Goal: Information Seeking & Learning: Check status

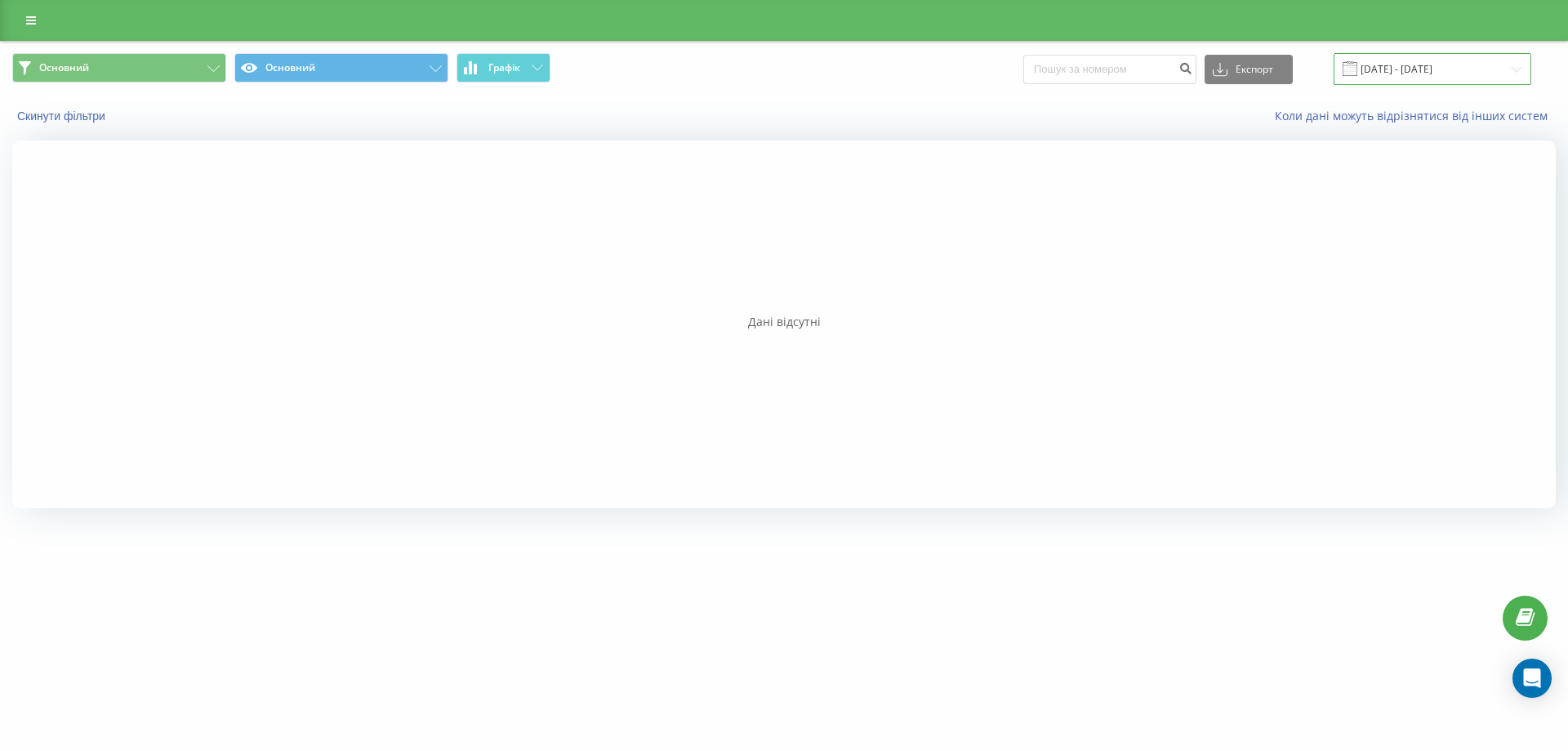
click at [1405, 67] on input "[DATE] - [DATE]" at bounding box center [1431, 69] width 197 height 31
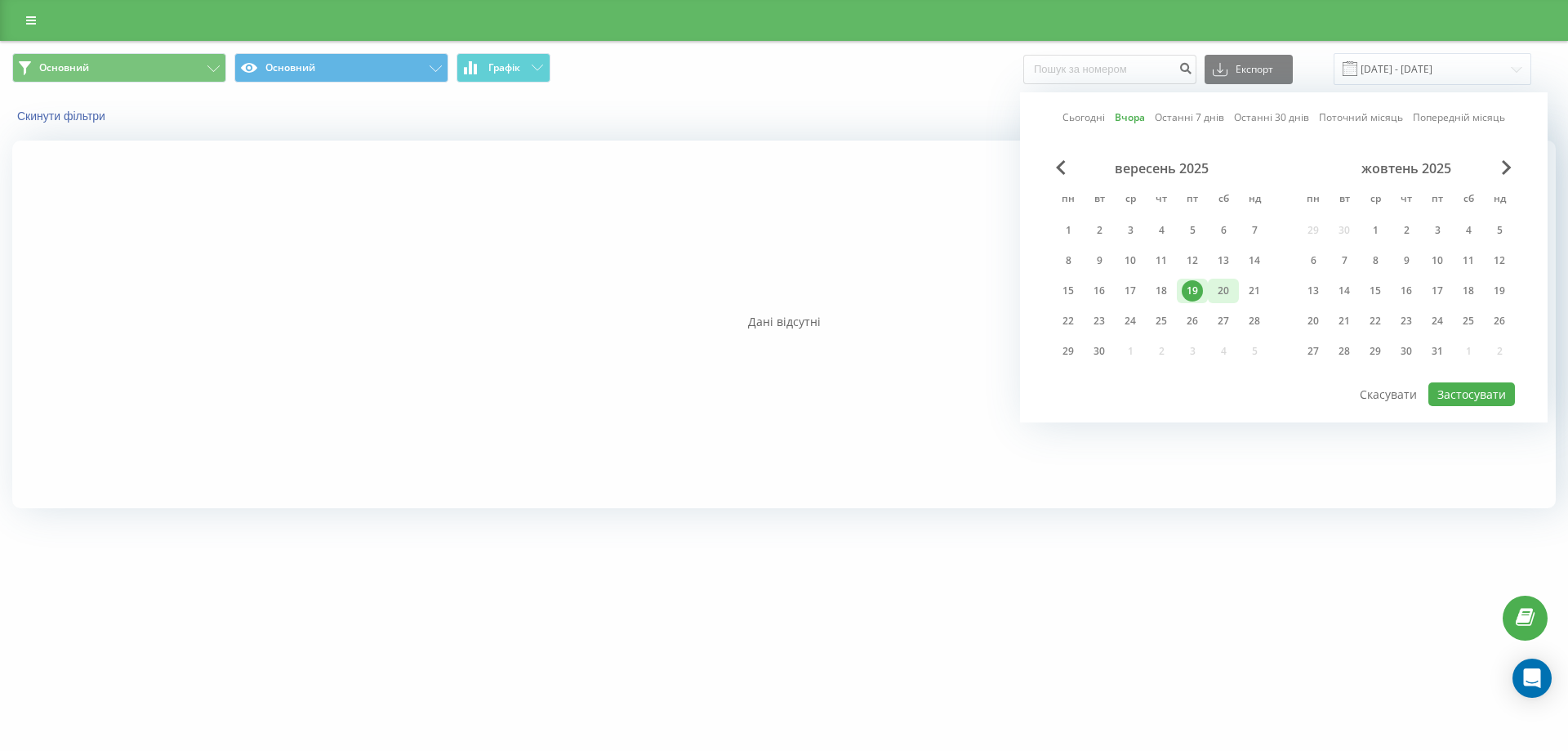
click at [1226, 290] on div "20" at bounding box center [1223, 291] width 22 height 22
click at [1482, 394] on button "Застосувати" at bounding box center [1472, 394] width 86 height 24
type input "[DATE] - [DATE]"
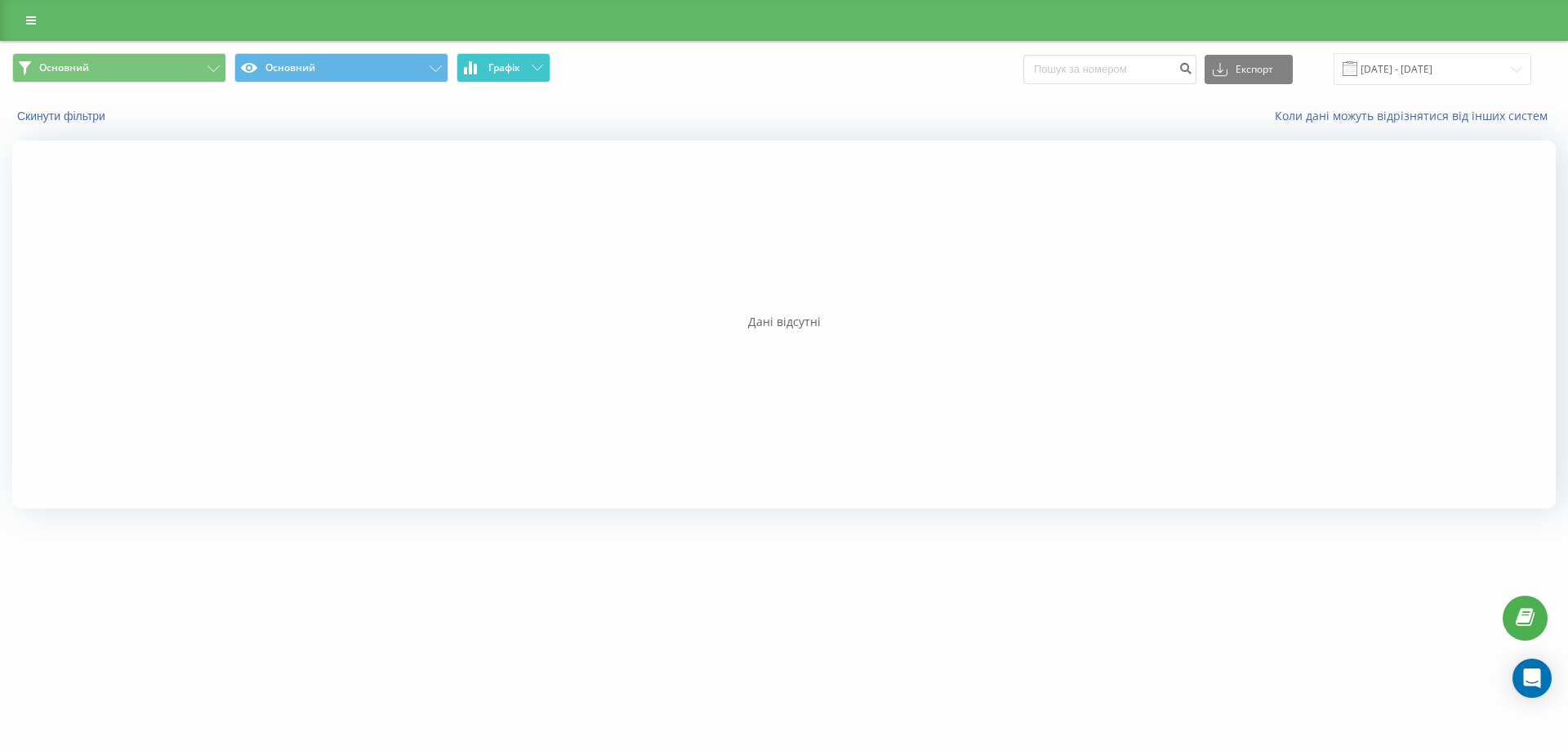
click at [499, 71] on span "Графік" at bounding box center [504, 68] width 31 height 12
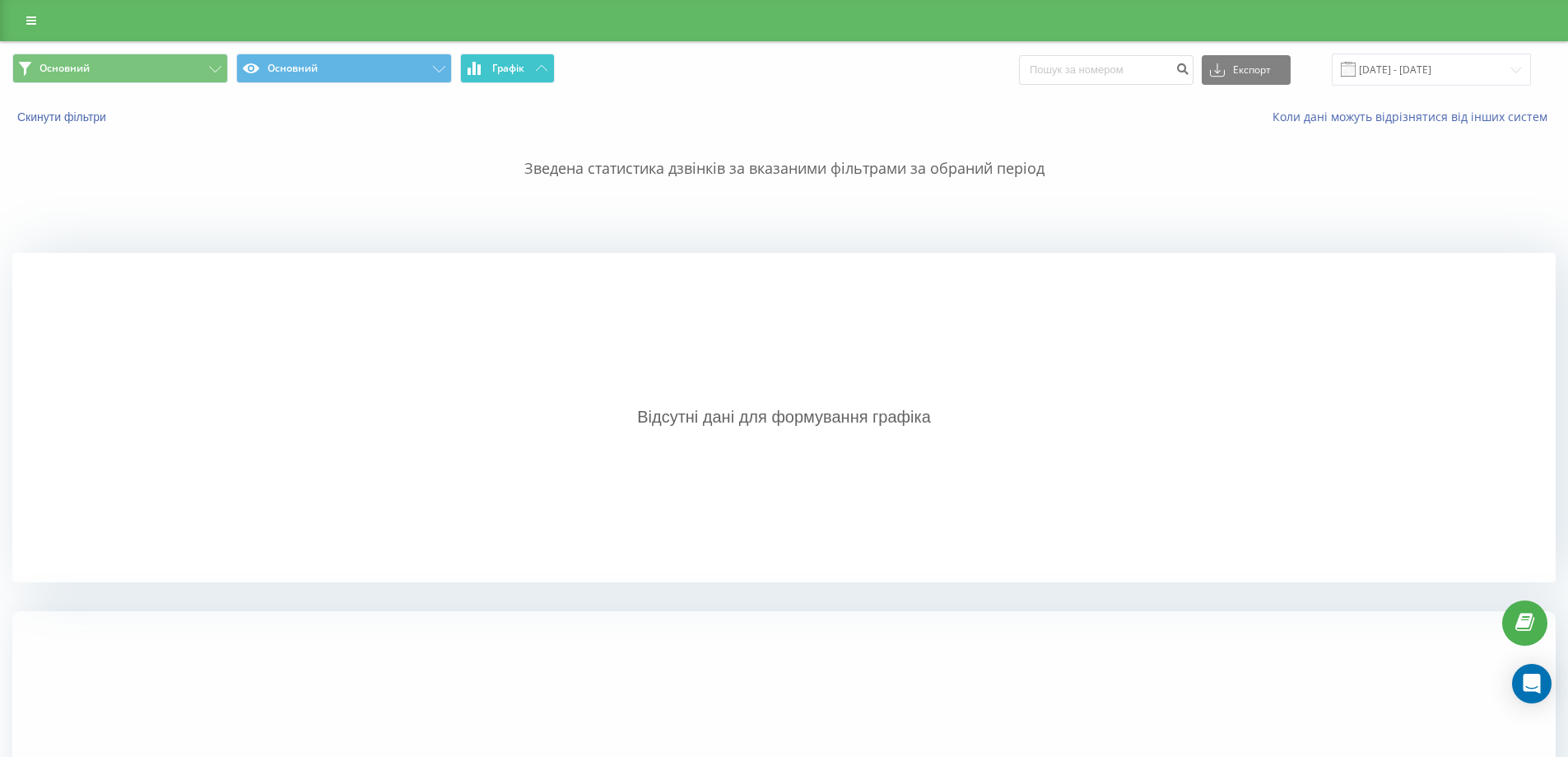
click at [504, 70] on span "Графік" at bounding box center [508, 68] width 32 height 12
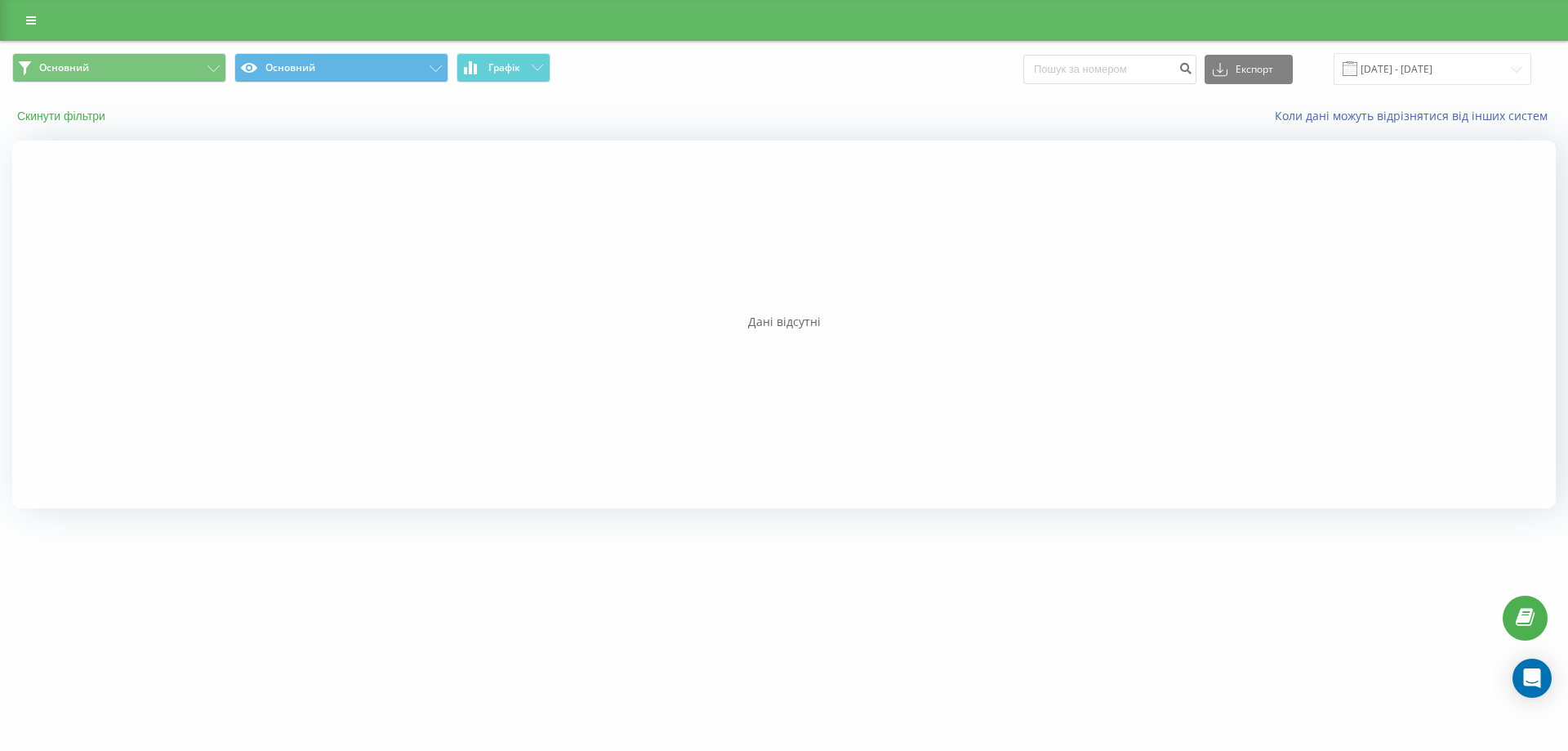
click at [54, 116] on button "Скинути фільтри" at bounding box center [62, 116] width 101 height 15
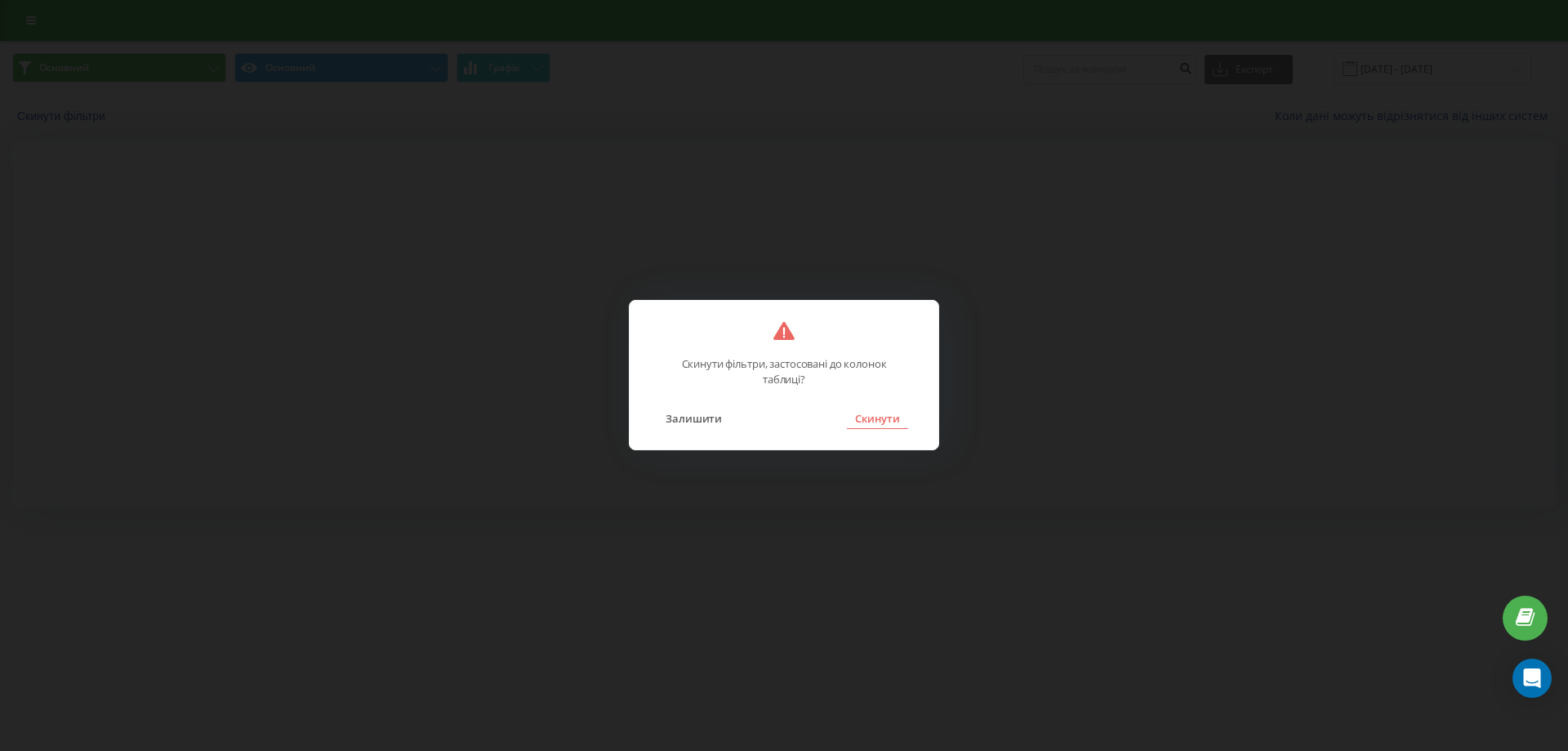
click at [869, 421] on button "Скинути" at bounding box center [877, 419] width 61 height 22
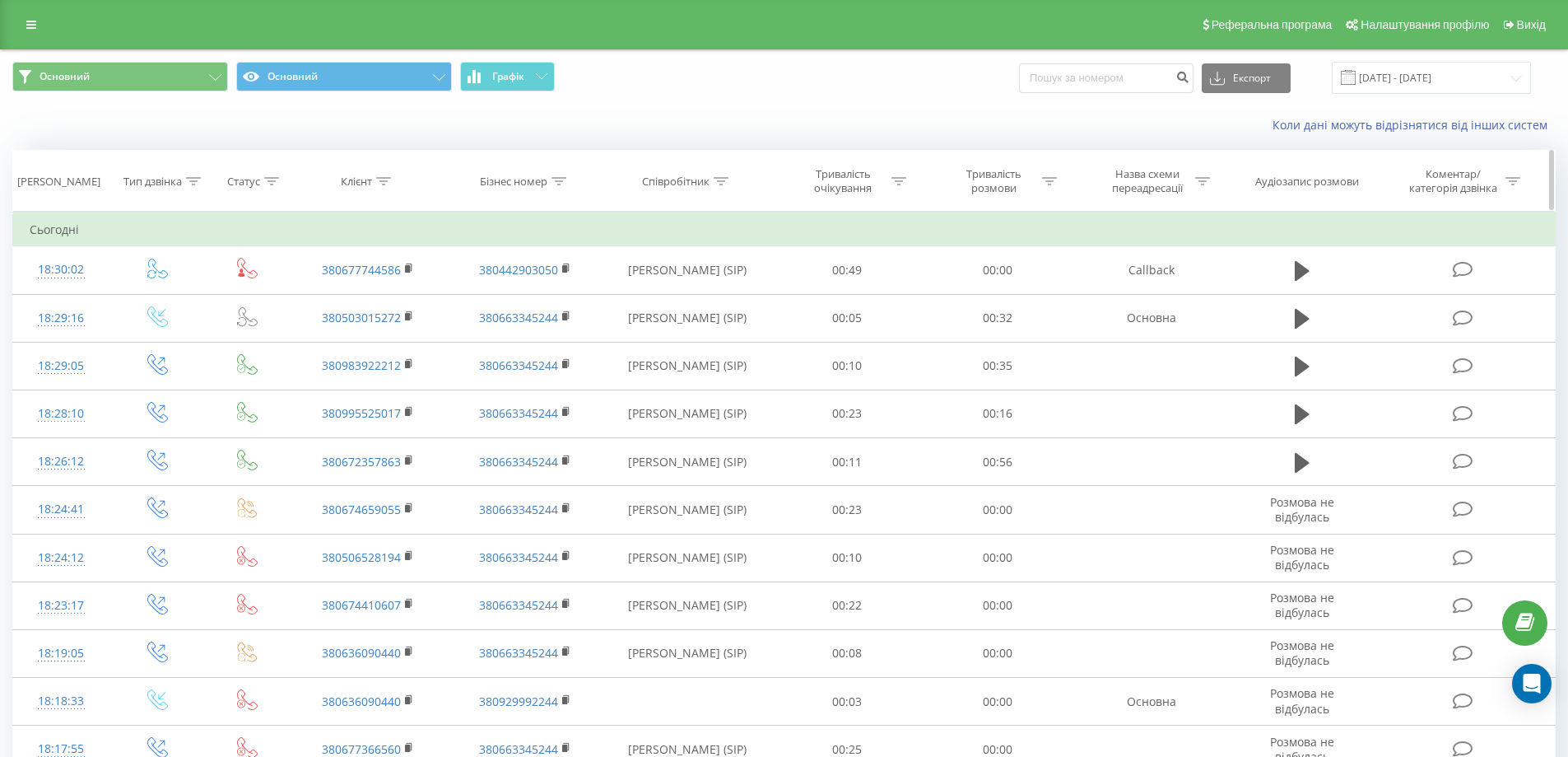
click at [722, 183] on icon at bounding box center [721, 181] width 15 height 8
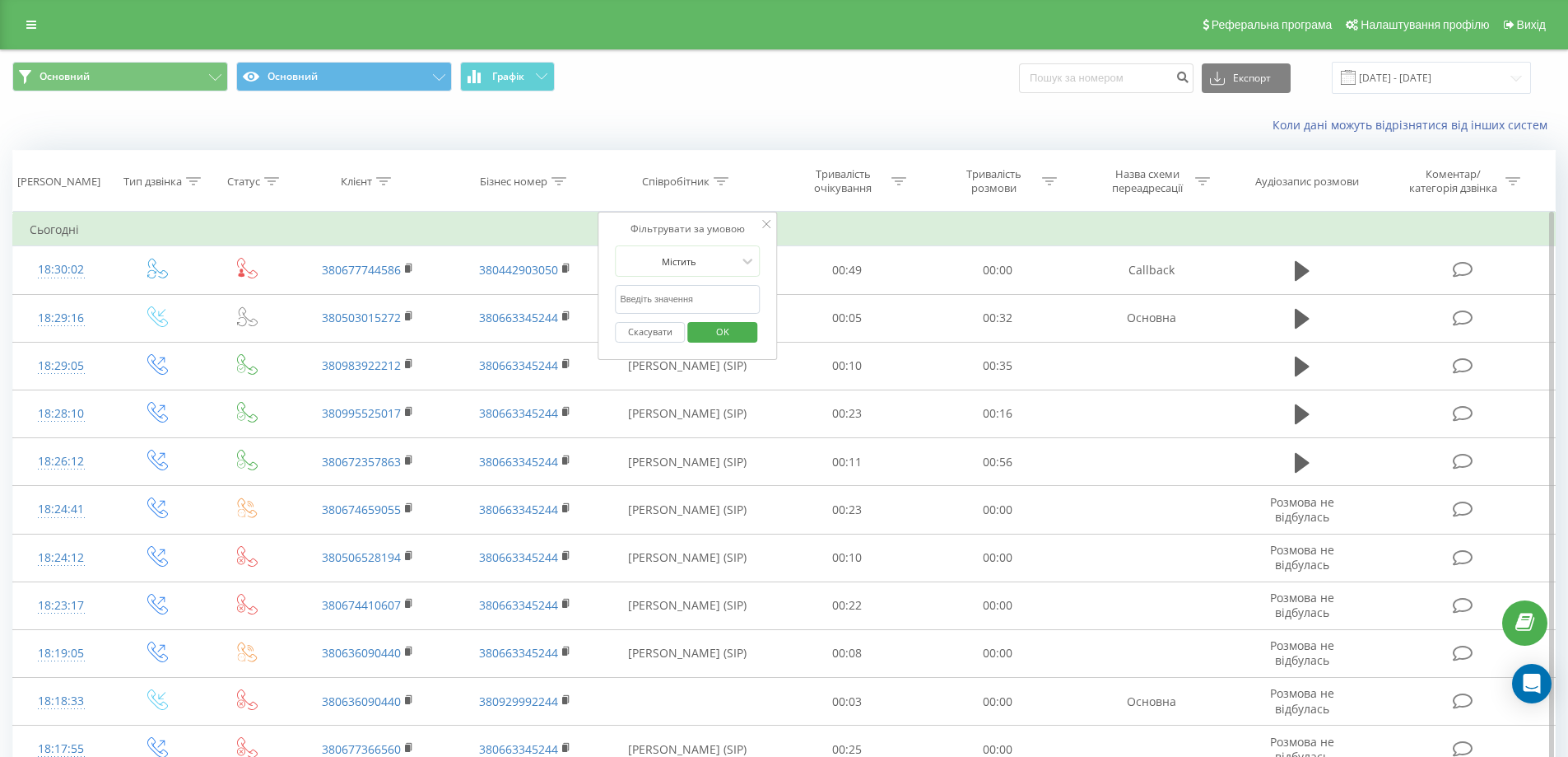
click at [688, 300] on input "text" at bounding box center [687, 299] width 145 height 29
type input "Колосюк Микола (SIP)"
click at [723, 319] on span "OK" at bounding box center [722, 332] width 47 height 26
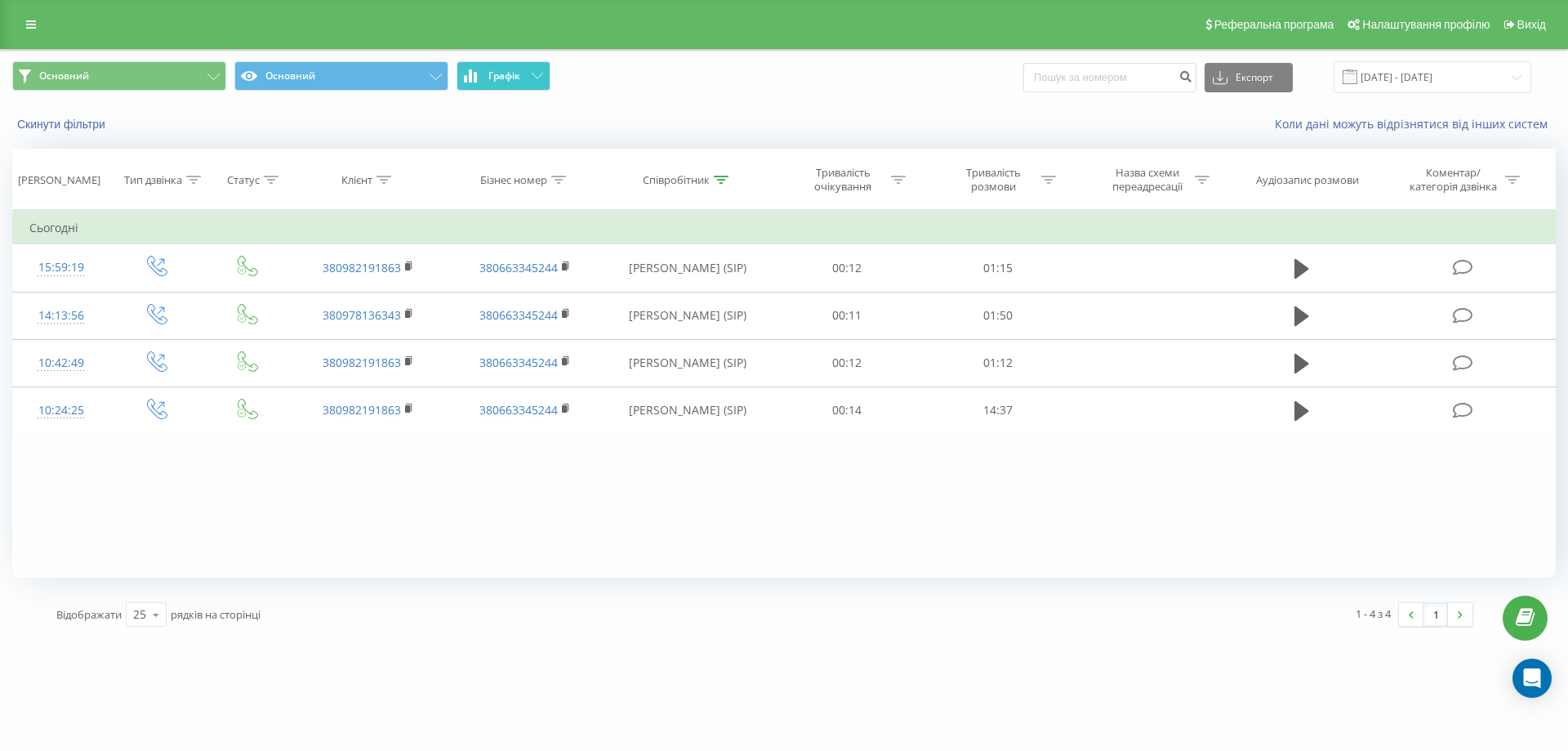
click at [531, 74] on button "Графік" at bounding box center [504, 76] width 94 height 29
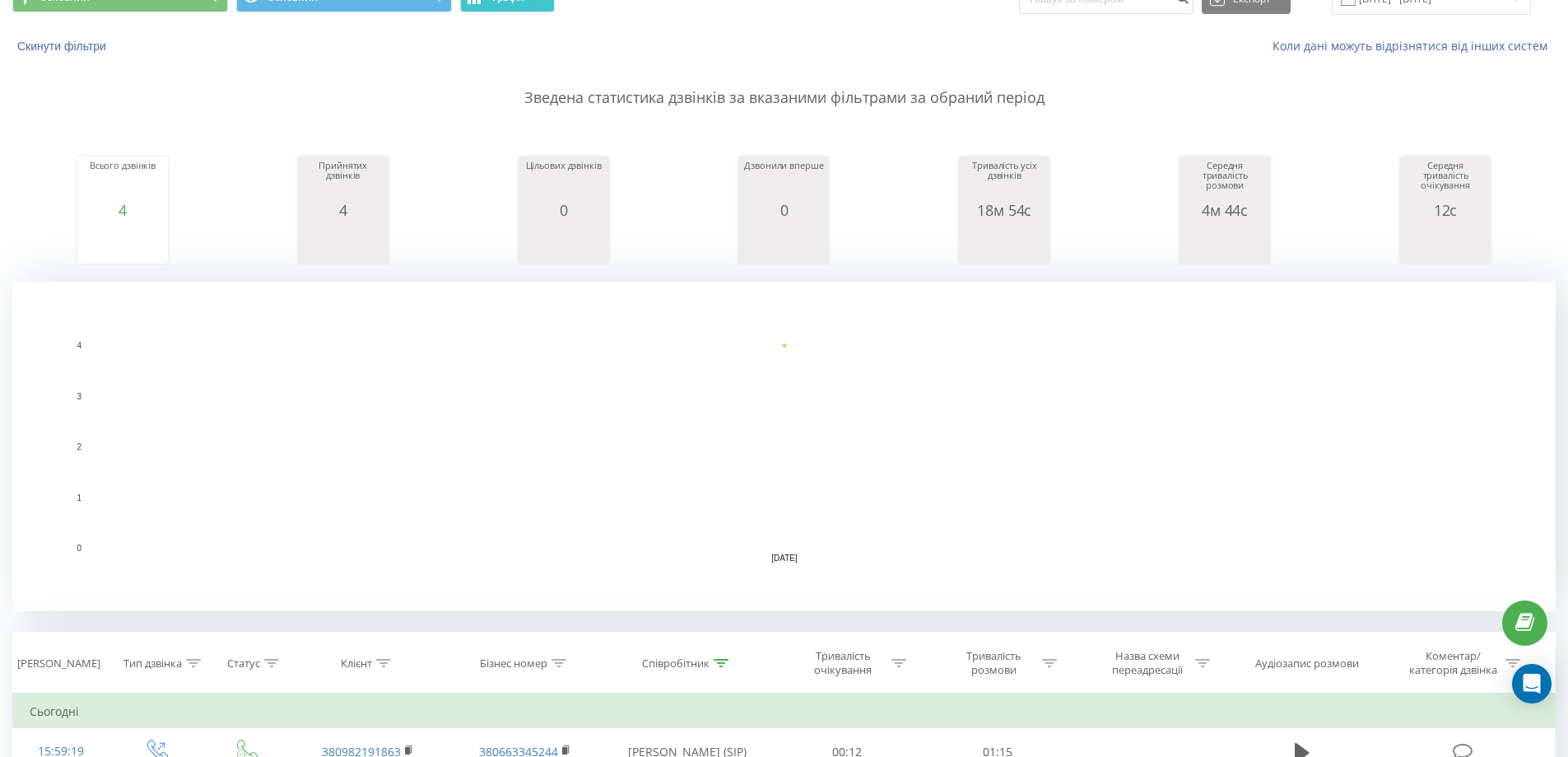
scroll to position [247, 0]
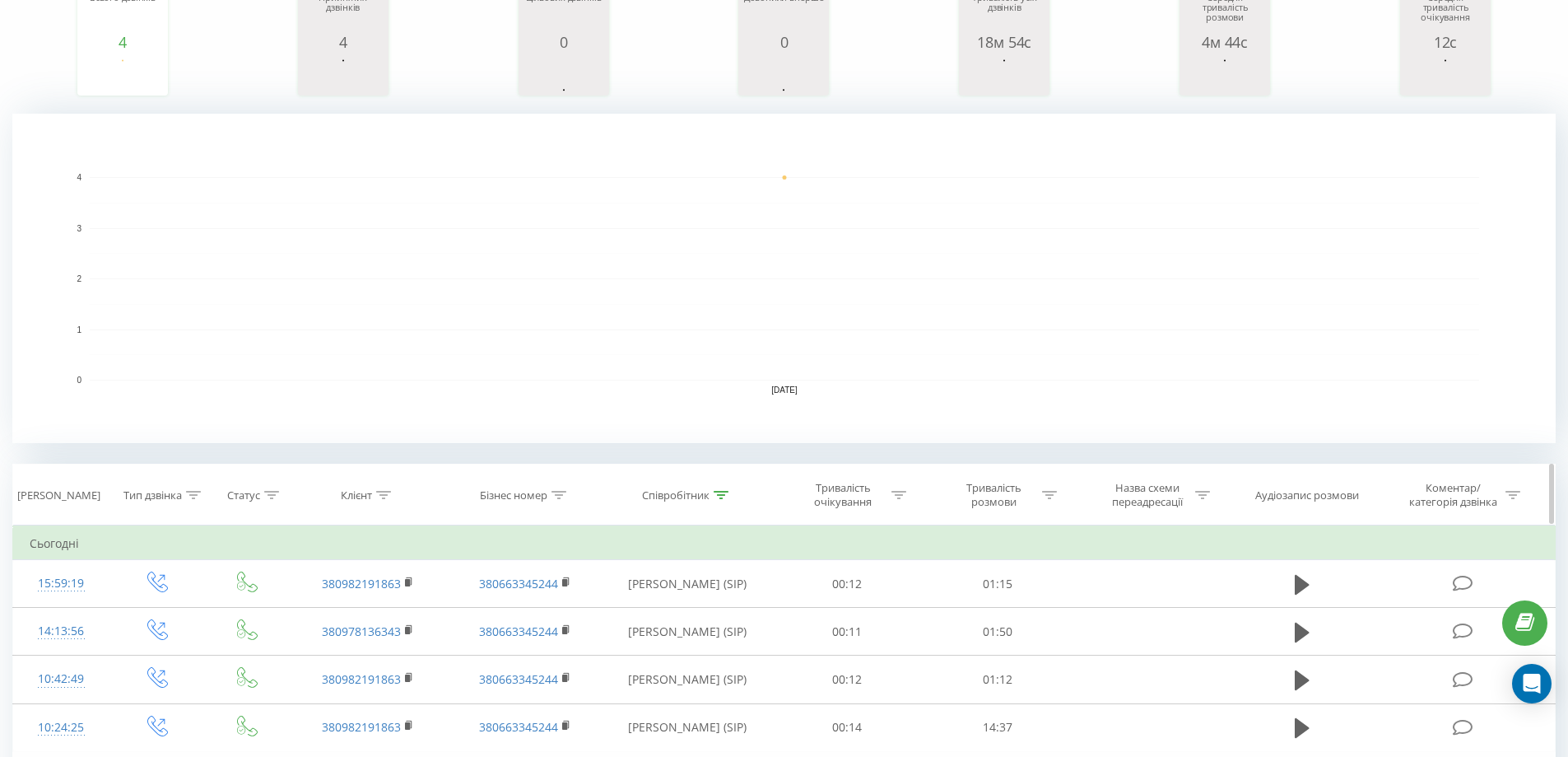
click at [188, 490] on icon at bounding box center [193, 494] width 15 height 8
click at [168, 621] on div "Введіть значення" at bounding box center [157, 614] width 145 height 32
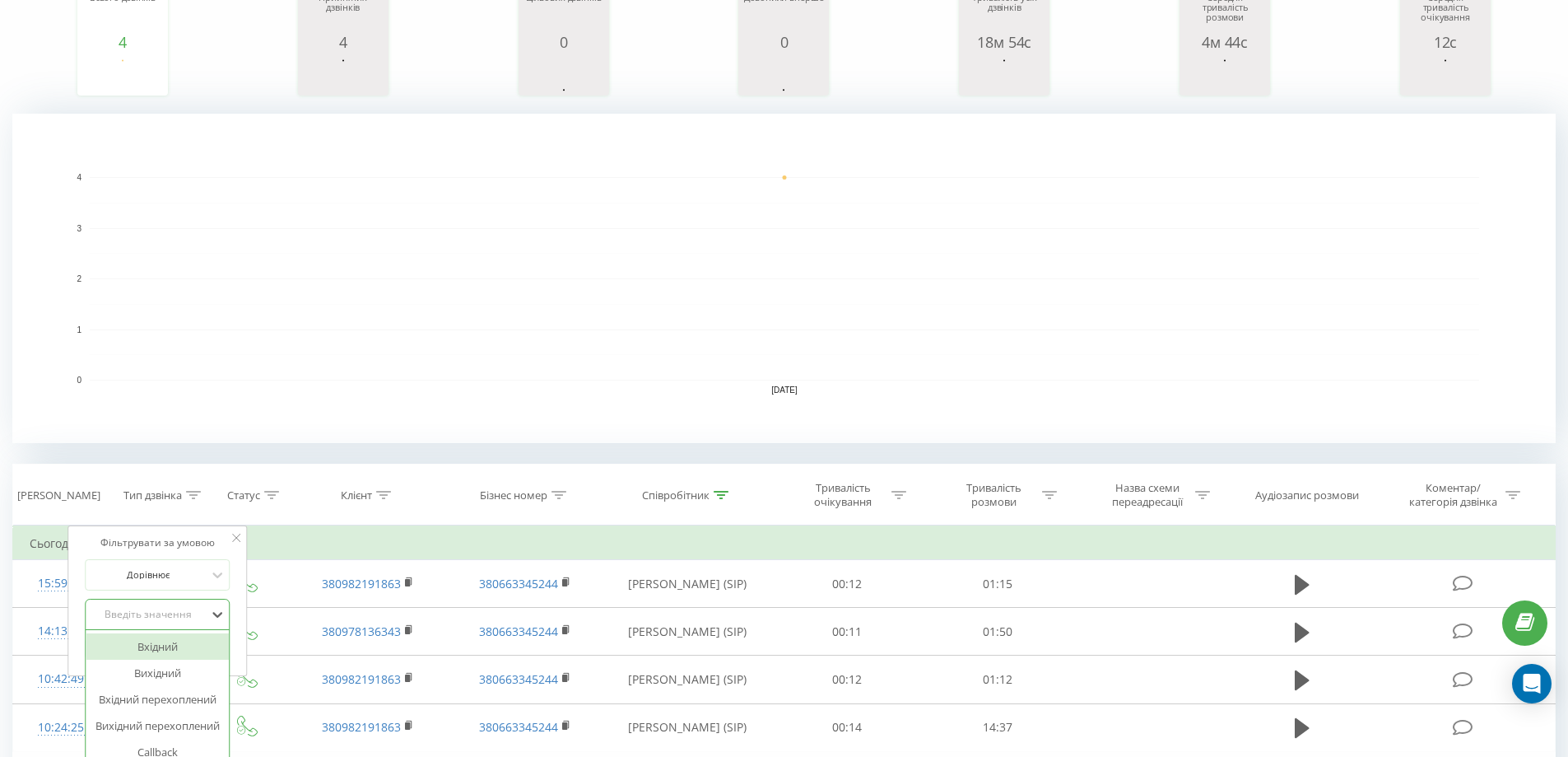
scroll to position [285, 0]
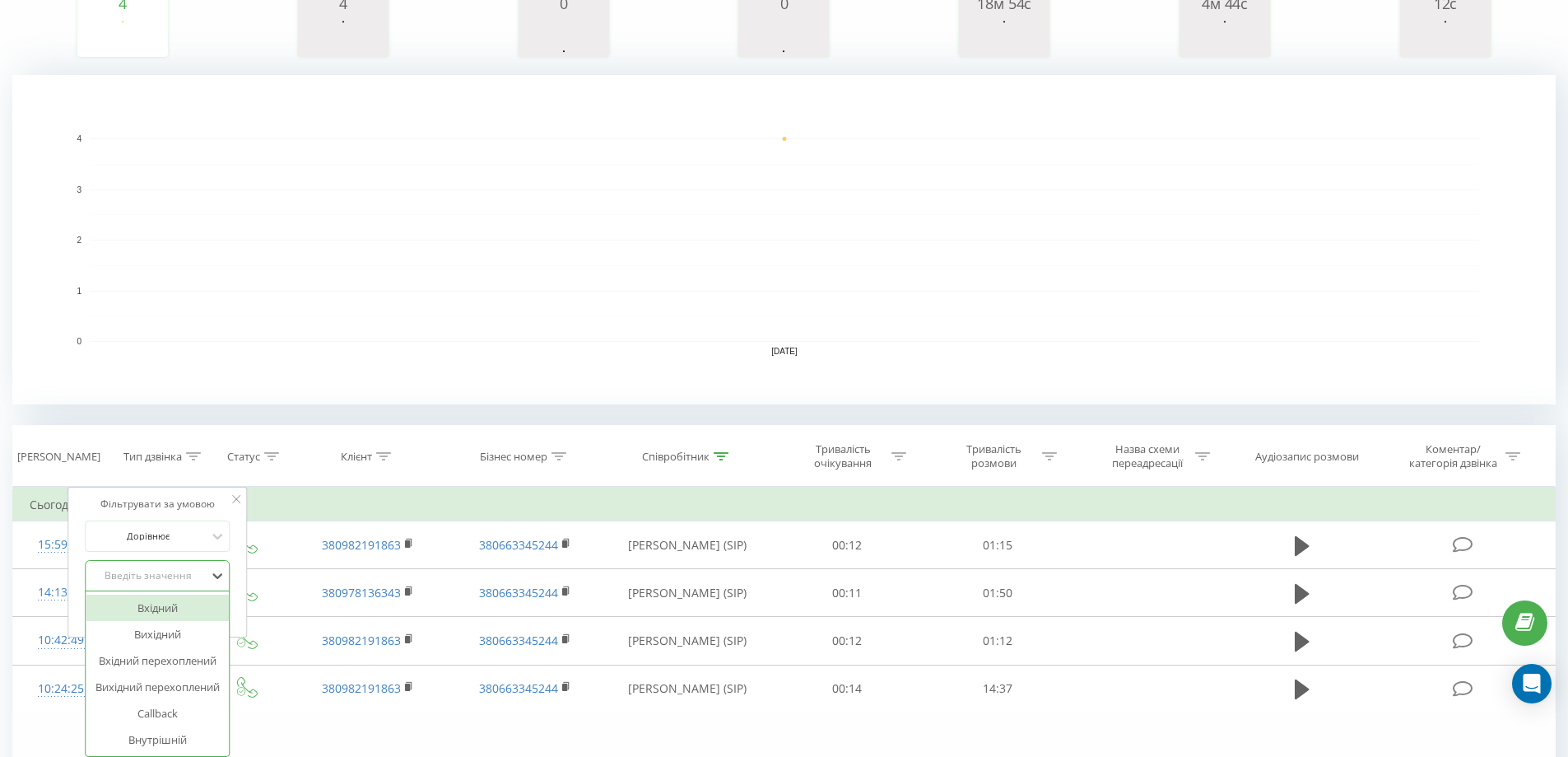
drag, startPoint x: 165, startPoint y: 612, endPoint x: 209, endPoint y: 601, distance: 45.4
click at [182, 607] on div "Вхідний" at bounding box center [157, 607] width 144 height 27
click at [209, 612] on span "OK" at bounding box center [192, 609] width 47 height 26
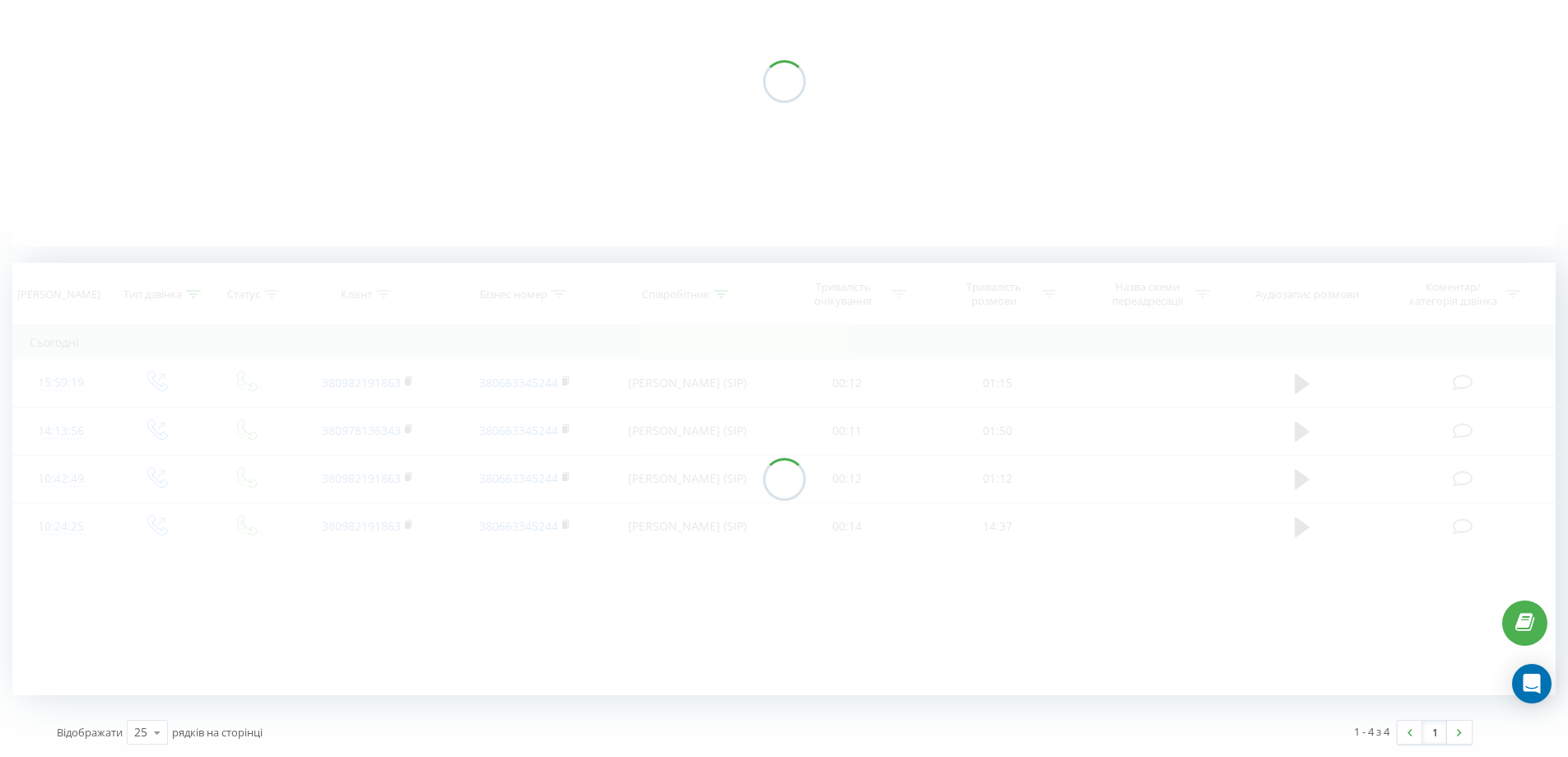
scroll to position [217, 0]
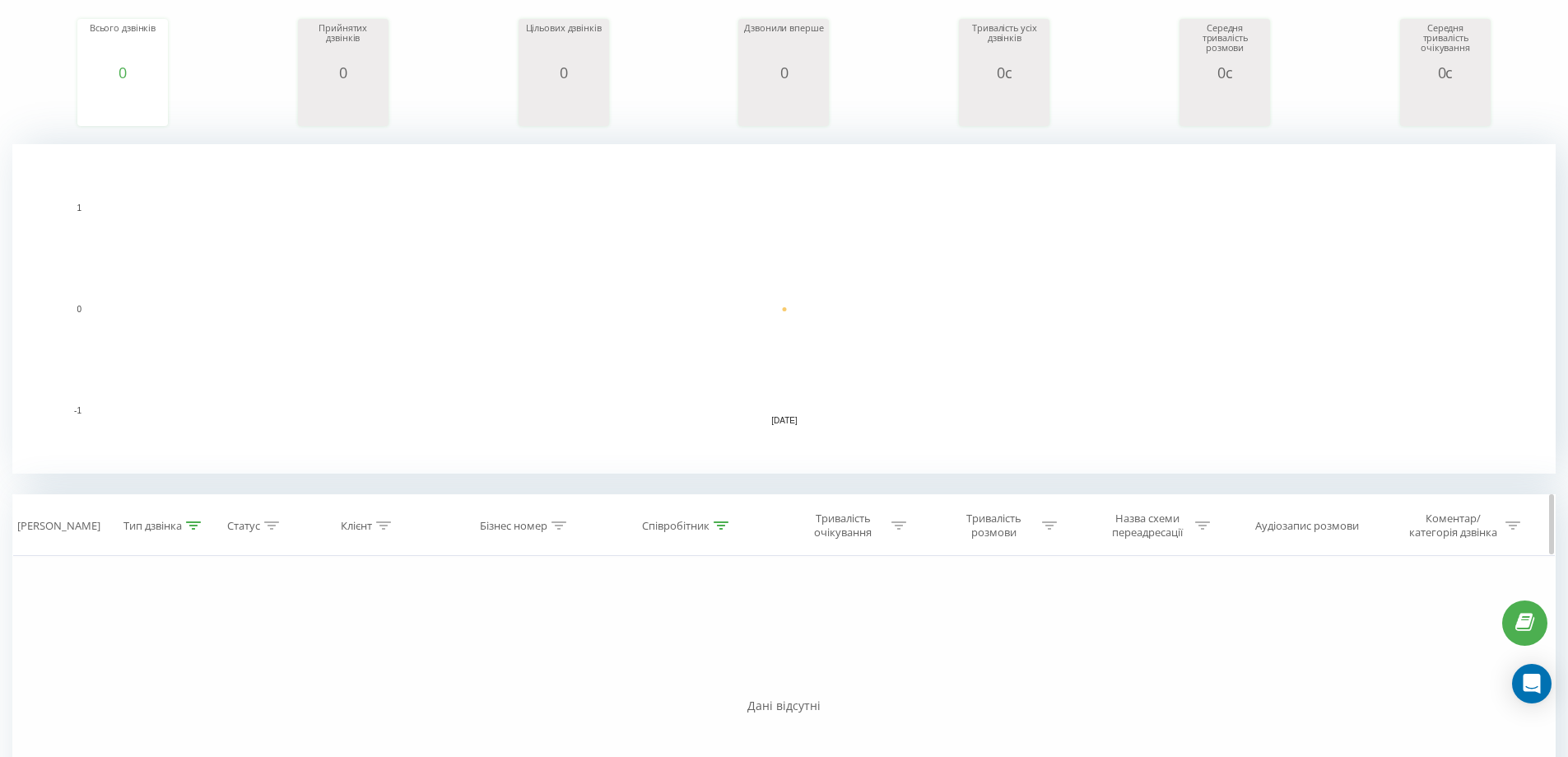
click at [190, 519] on div at bounding box center [193, 526] width 15 height 14
click at [173, 640] on div "Вхідний" at bounding box center [157, 645] width 145 height 32
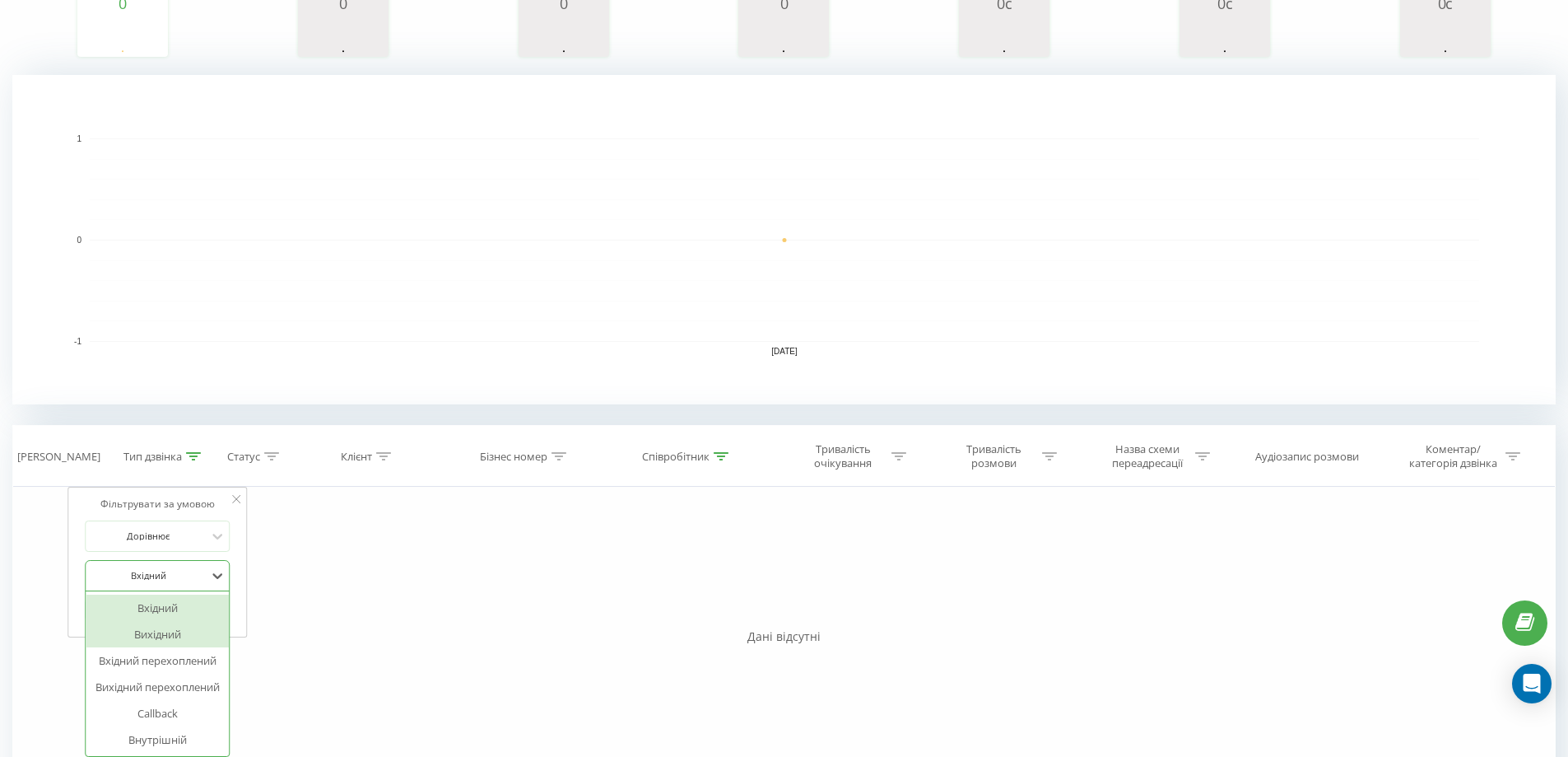
click at [166, 631] on div "Вихідний" at bounding box center [157, 634] width 144 height 27
click at [198, 614] on span "OK" at bounding box center [192, 609] width 47 height 26
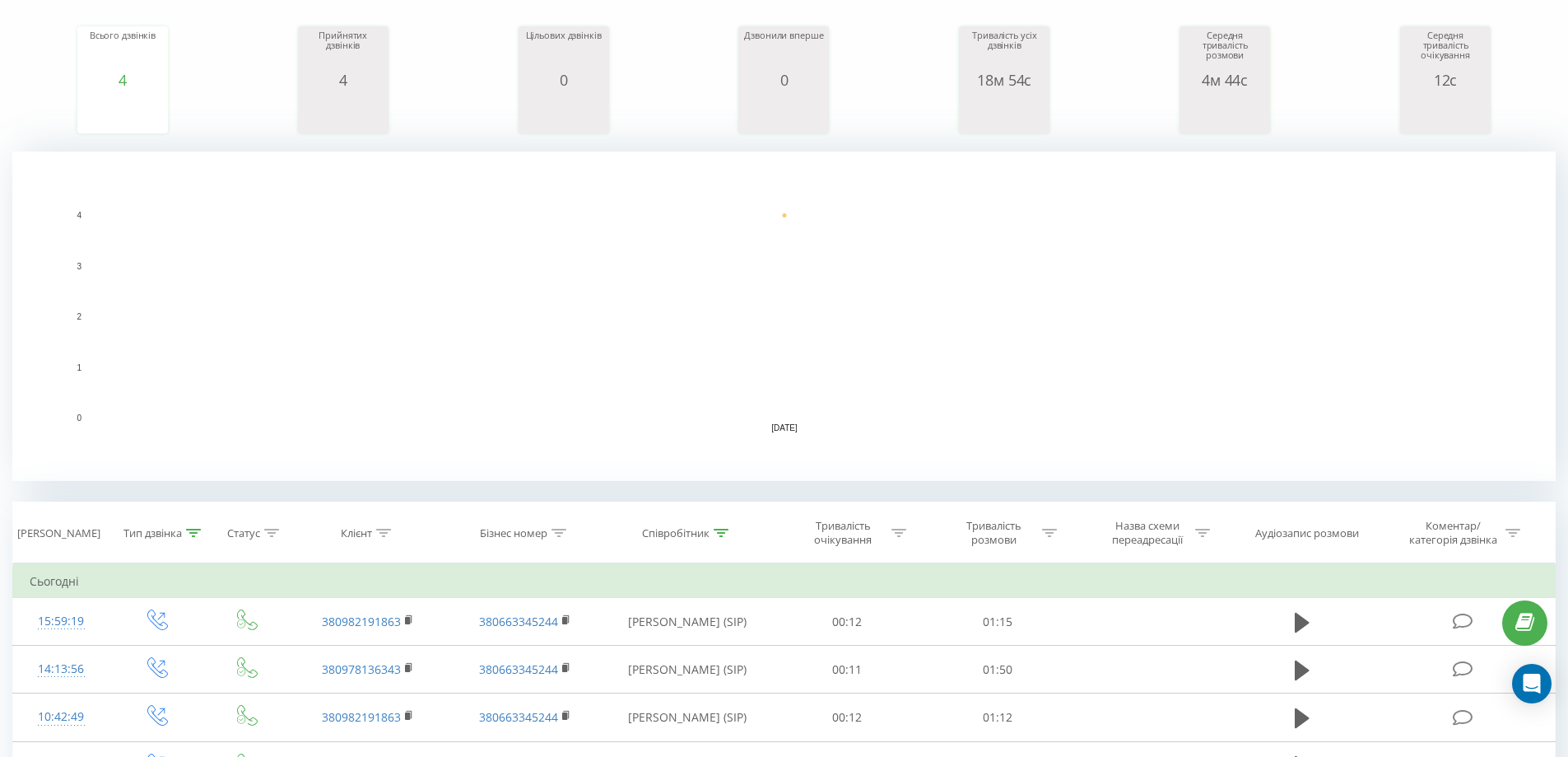
scroll to position [37, 0]
